Goal: Task Accomplishment & Management: Use online tool/utility

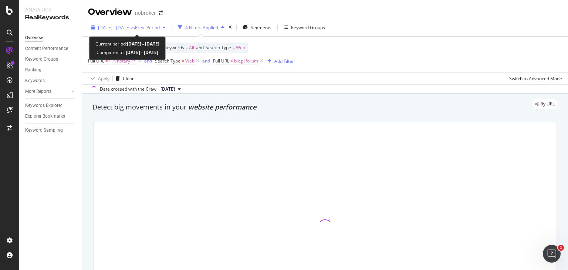
click at [131, 25] on span "[DATE] - [DATE]" at bounding box center [114, 27] width 33 height 6
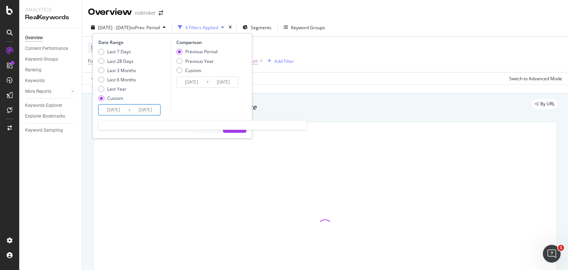
click at [118, 108] on input "[DATE]" at bounding box center [114, 110] width 30 height 10
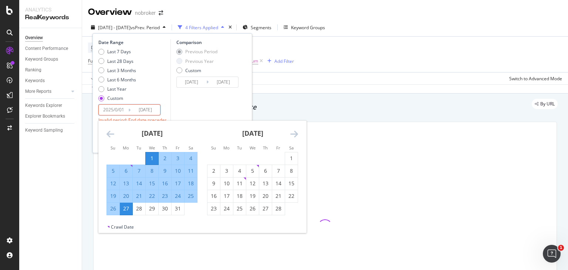
type input "[DATE]"
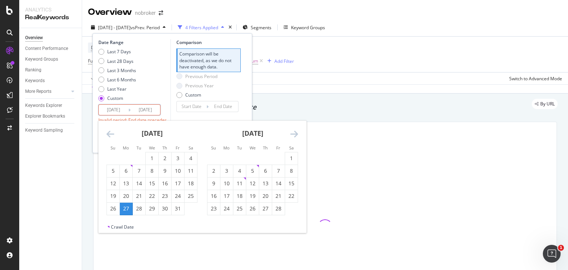
click at [292, 131] on icon "Move forward to switch to the next month." at bounding box center [294, 134] width 8 height 9
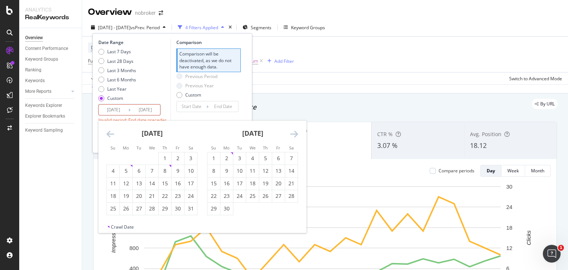
click at [292, 131] on icon "Move forward to switch to the next month." at bounding box center [294, 134] width 8 height 9
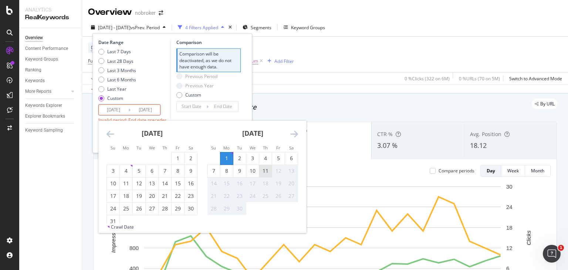
click at [264, 167] on div "11" at bounding box center [265, 170] width 13 height 7
type input "[DATE]"
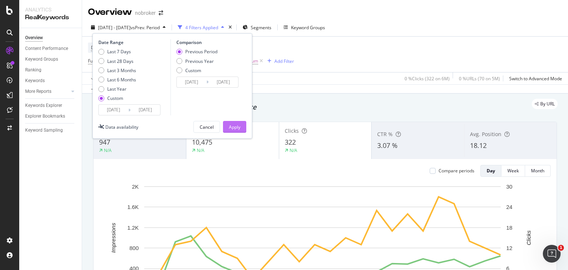
click at [234, 125] on div "Apply" at bounding box center [234, 127] width 11 height 6
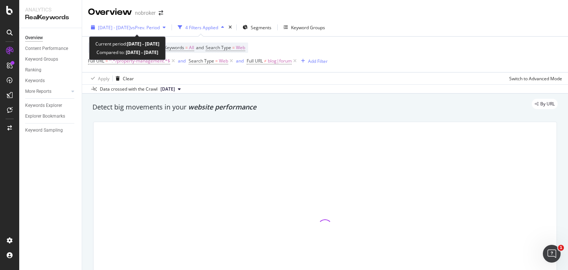
click at [160, 27] on span "vs Prev. Period" at bounding box center [145, 27] width 29 height 6
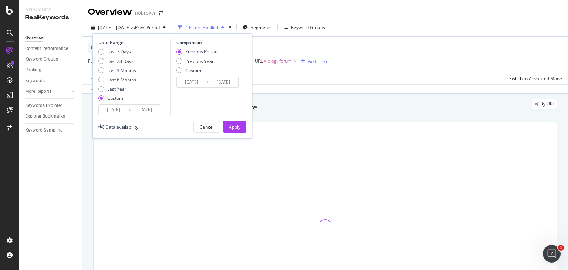
click at [117, 111] on input "2025/01/01" at bounding box center [114, 110] width 30 height 10
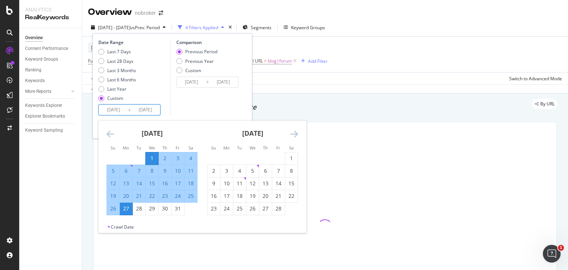
click at [118, 111] on input "2025/01/01" at bounding box center [114, 110] width 30 height 10
type input "2025/01/01"
type input "[DATE]"
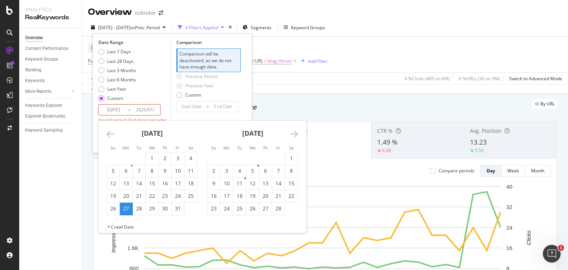
click at [151, 111] on input "2025/01/" at bounding box center [146, 110] width 30 height 10
click at [154, 111] on input "2025/09/" at bounding box center [146, 110] width 30 height 10
type input "2025/01/27"
type input "[DATE]"
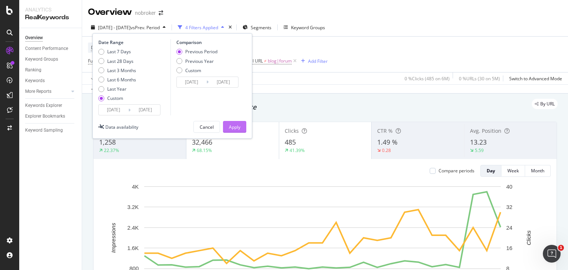
type input "[DATE]"
click at [235, 128] on div "Apply" at bounding box center [234, 127] width 11 height 6
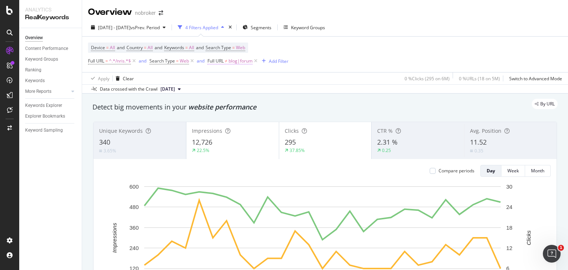
click at [242, 62] on span "blog|forum" at bounding box center [241, 61] width 24 height 10
click at [249, 93] on input "blog|forum" at bounding box center [250, 92] width 70 height 12
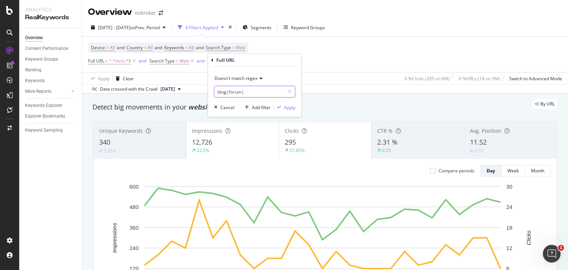
paste input "nri-guides"
type input "blog|forum|nri-guides"
click at [288, 106] on div "Apply" at bounding box center [289, 107] width 11 height 6
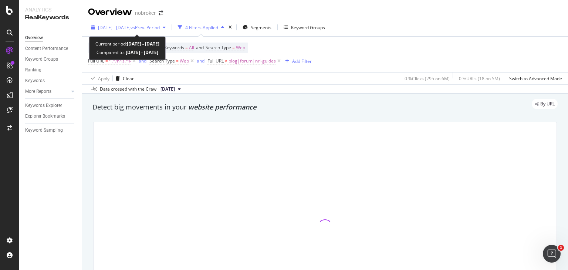
click at [160, 27] on span "vs Prev. Period" at bounding box center [145, 27] width 29 height 6
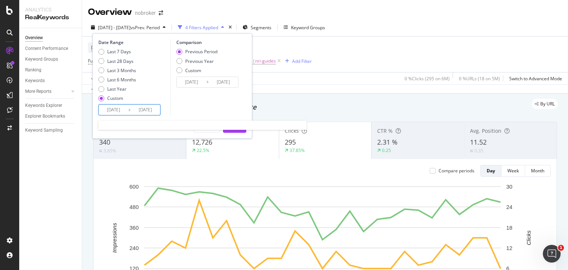
click at [117, 110] on input "2025/01/01" at bounding box center [114, 110] width 30 height 10
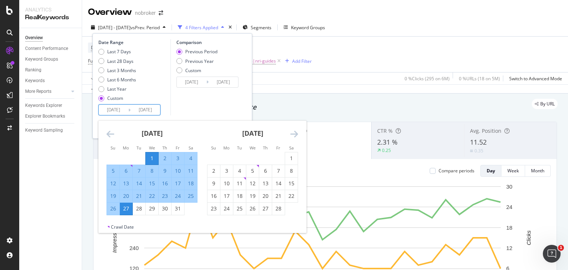
click at [121, 110] on input "2025/01/01" at bounding box center [114, 110] width 30 height 10
click at [125, 110] on input "2025/01/01" at bounding box center [114, 110] width 30 height 10
type input "2025/01/01"
type input "2024/12/21"
type input "2025/01/08"
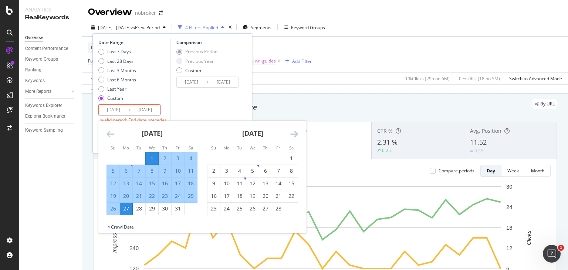
type input "2025/01/09"
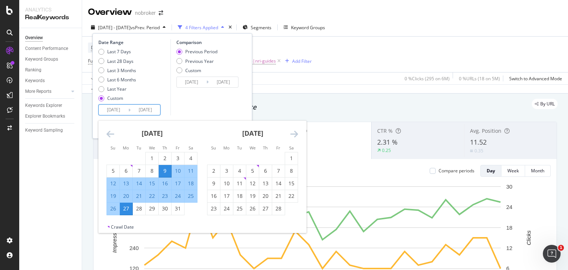
type input "2025/01/27"
type input "2025/01/06"
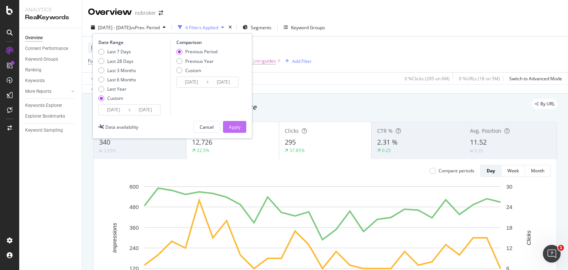
type input "2025/01/11"
click at [234, 125] on div "Apply" at bounding box center [234, 127] width 11 height 6
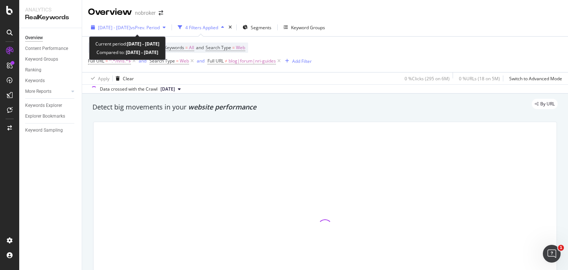
click at [131, 25] on span "2025 Jan. 9th - Jan. 11th" at bounding box center [114, 27] width 33 height 6
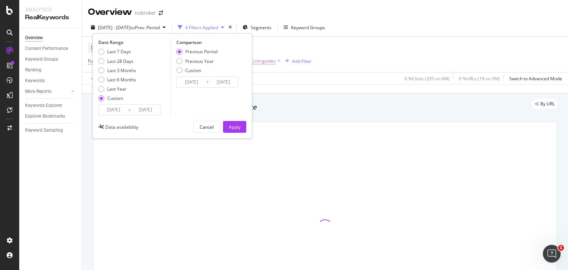
click at [117, 107] on input "2025/01/09" at bounding box center [114, 110] width 30 height 10
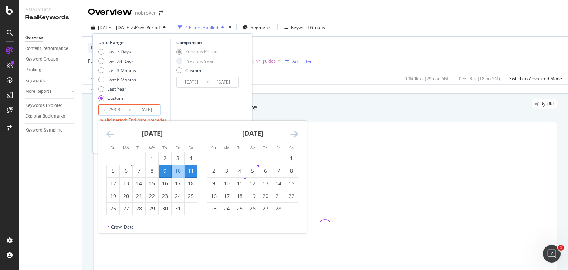
type input "2025/01/09"
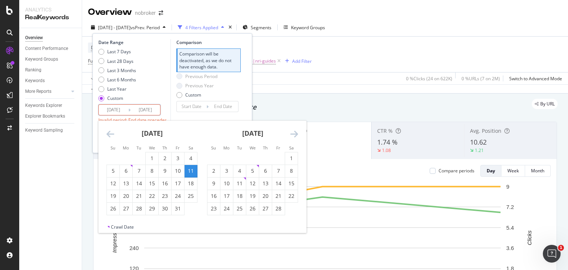
click at [126, 107] on input "[DATE]" at bounding box center [114, 110] width 30 height 10
type input "[DATE]"
click at [151, 109] on input "2025/01/11" at bounding box center [146, 110] width 30 height 10
type input "2025/01/11"
type input "[DATE]"
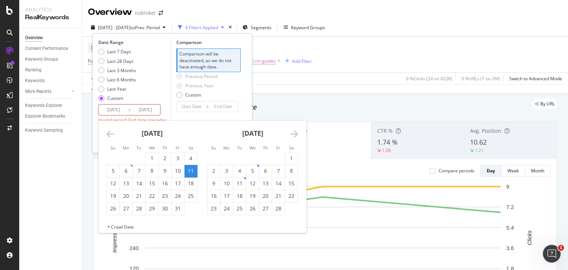
type input "[DATE]"
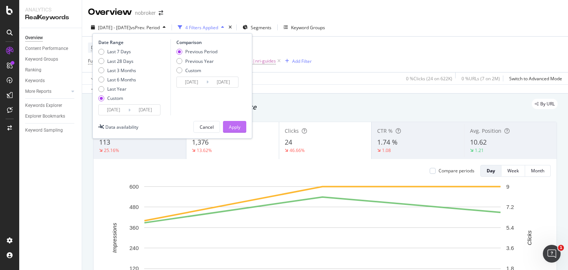
type input "[DATE]"
click at [241, 125] on button "Apply" at bounding box center [234, 127] width 23 height 12
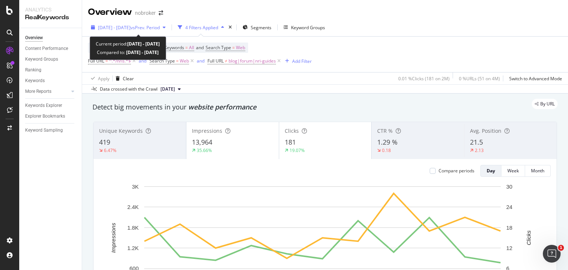
click at [152, 27] on span "vs Prev. Period" at bounding box center [145, 27] width 29 height 6
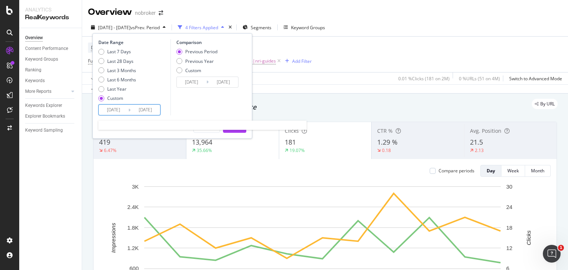
click at [158, 108] on input "[DATE]" at bounding box center [146, 110] width 30 height 10
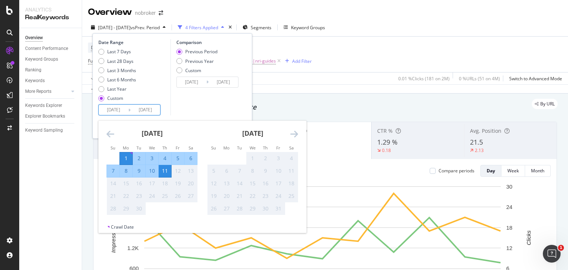
click at [111, 171] on div "7" at bounding box center [113, 170] width 13 height 7
type input "2025/09/07"
type input "2025/08/25"
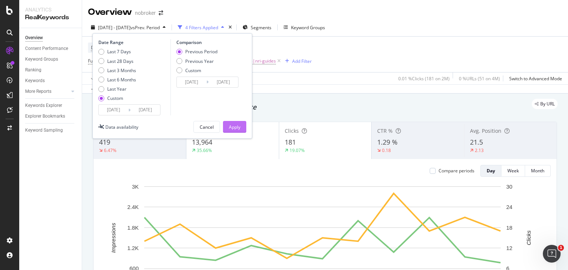
click at [236, 125] on div "Apply" at bounding box center [234, 127] width 11 height 6
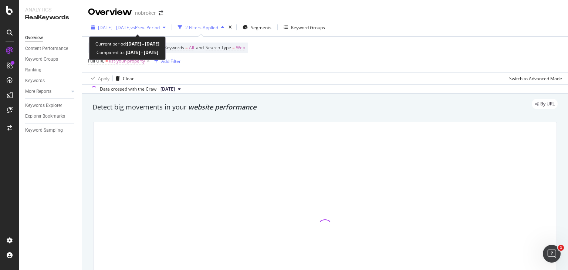
click at [160, 26] on span "vs Prev. Period" at bounding box center [145, 27] width 29 height 6
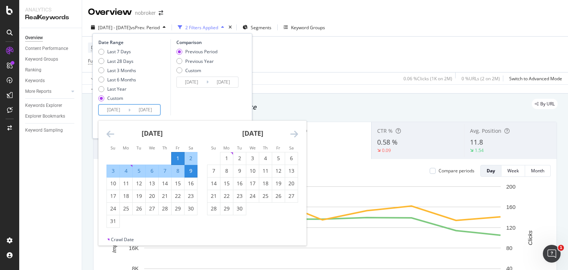
click at [112, 111] on input "[DATE]" at bounding box center [114, 110] width 30 height 10
type input "[DATE]"
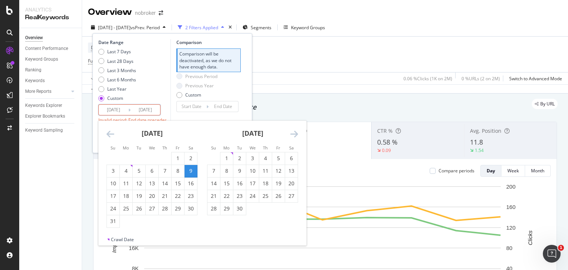
click at [118, 109] on input "[DATE]" at bounding box center [114, 110] width 30 height 10
type input "[DATE]"
click at [142, 109] on input "[DATE]" at bounding box center [146, 110] width 30 height 10
click at [148, 110] on input "[DATE]" at bounding box center [146, 110] width 30 height 10
type input "[DATE]"
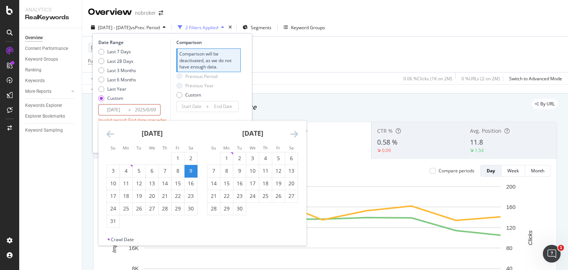
type input "[DATE]"
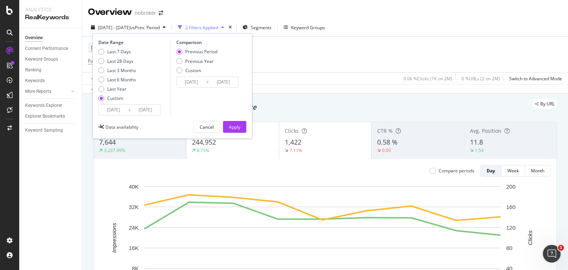
click at [156, 108] on input "[DATE]" at bounding box center [146, 110] width 30 height 10
type input "[DATE]"
click at [235, 128] on div "Apply" at bounding box center [234, 127] width 11 height 6
